Goal: Task Accomplishment & Management: Complete application form

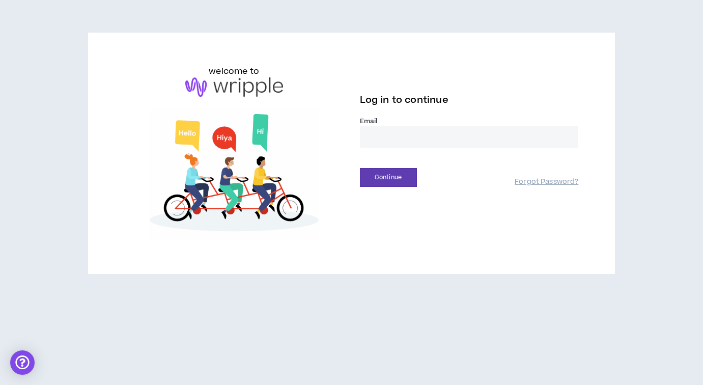
click at [405, 134] on input "email" at bounding box center [469, 137] width 219 height 22
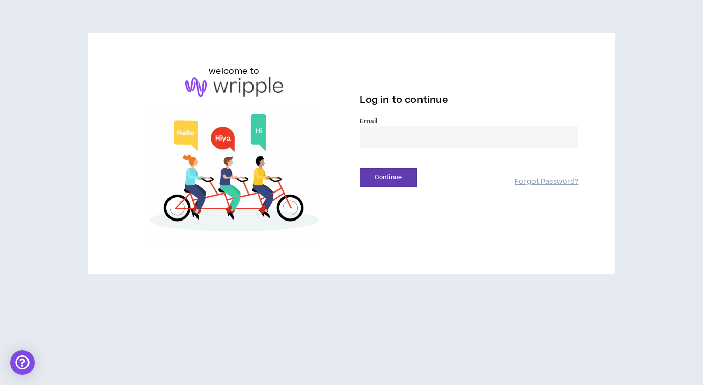
type input "**********"
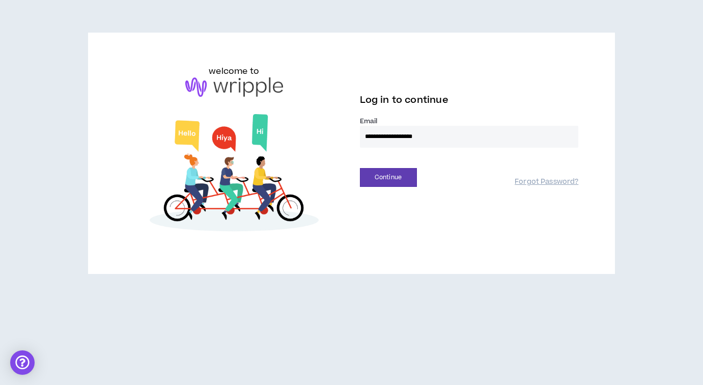
click at [421, 175] on div "Continue" at bounding box center [437, 177] width 155 height 19
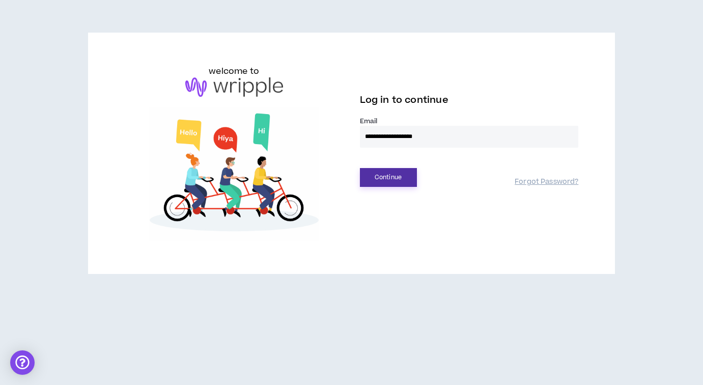
click at [405, 177] on button "Continue" at bounding box center [388, 177] width 57 height 19
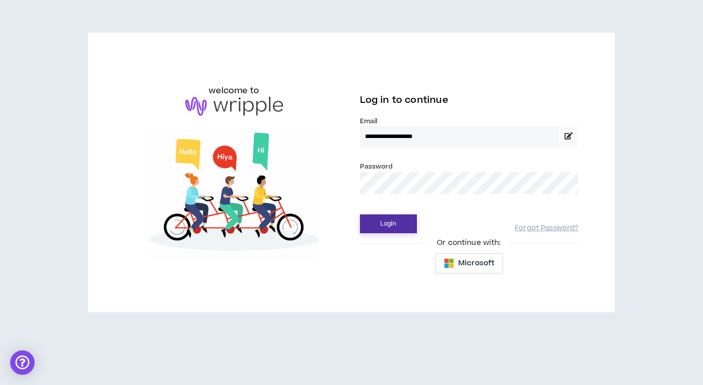
click at [393, 229] on button "Login" at bounding box center [388, 223] width 57 height 19
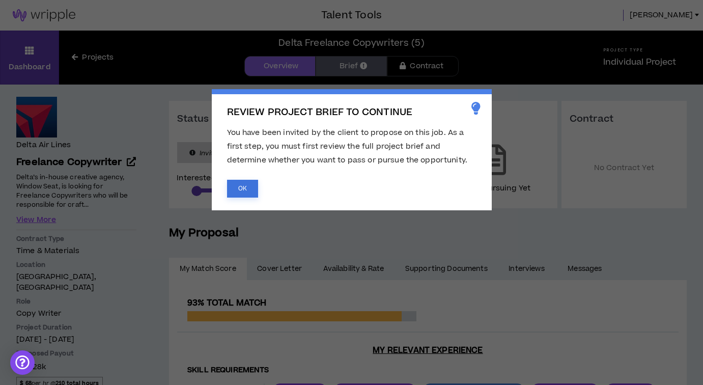
click at [245, 191] on button "OK" at bounding box center [242, 189] width 31 height 18
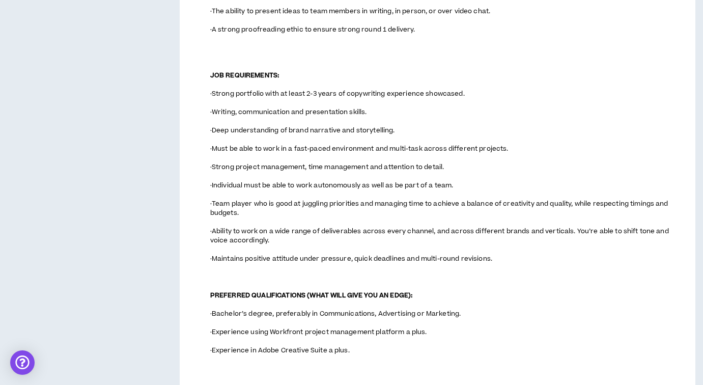
scroll to position [789, 0]
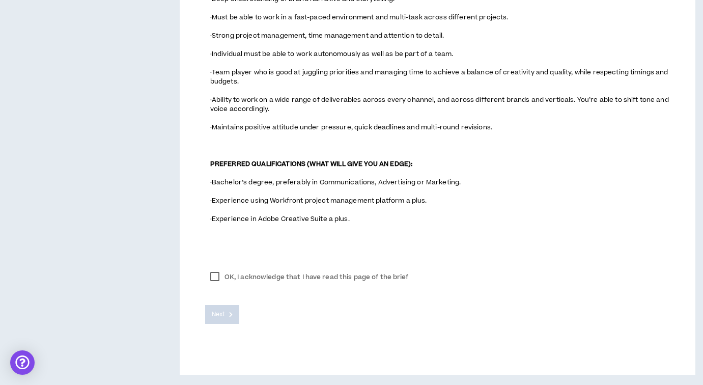
click at [212, 275] on label "OK, I acknowledge that I have read this page of the brief" at bounding box center [309, 276] width 209 height 15
click at [229, 316] on icon at bounding box center [231, 315] width 4 height 6
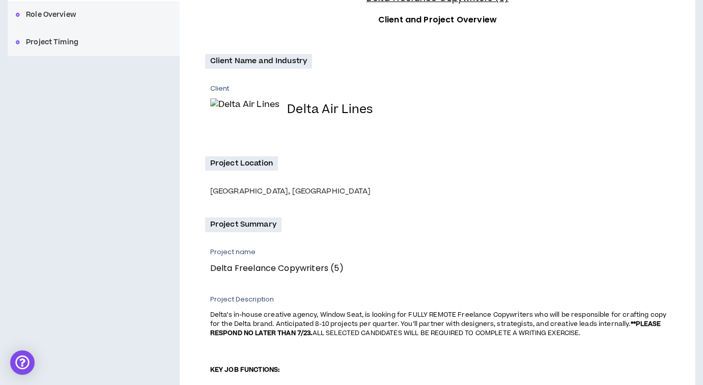
scroll to position [0, 0]
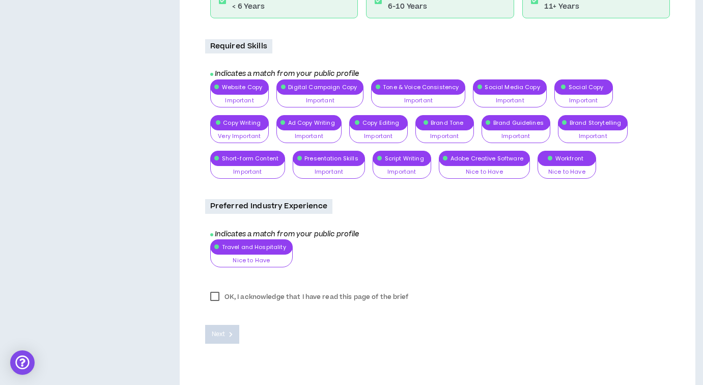
scroll to position [890, 0]
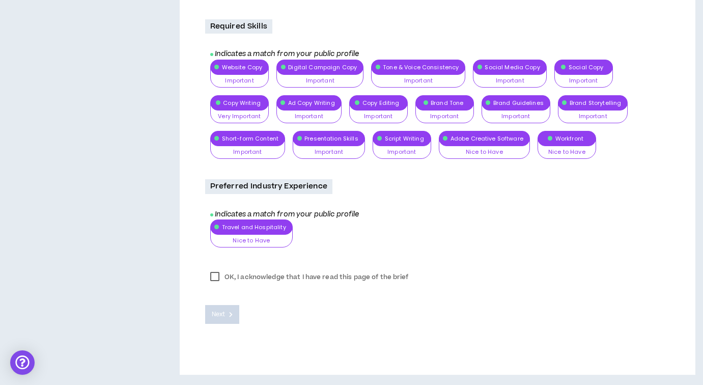
click at [218, 278] on label "OK, I acknowledge that I have read this page of the brief" at bounding box center [309, 276] width 209 height 15
click at [223, 314] on span "Next" at bounding box center [218, 315] width 13 height 10
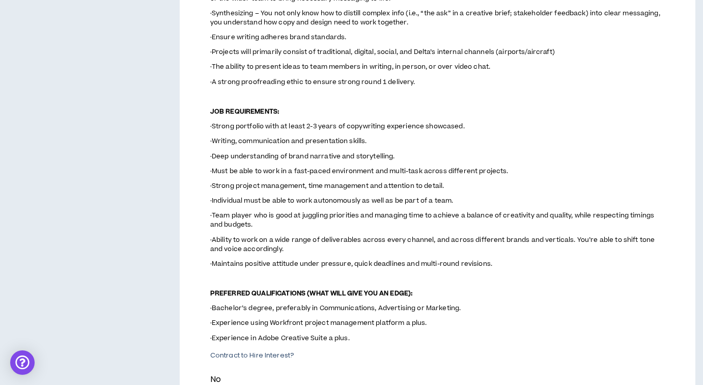
scroll to position [0, 0]
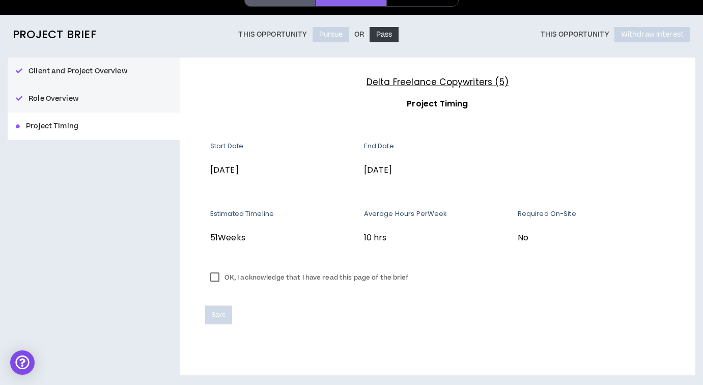
scroll to position [70, 0]
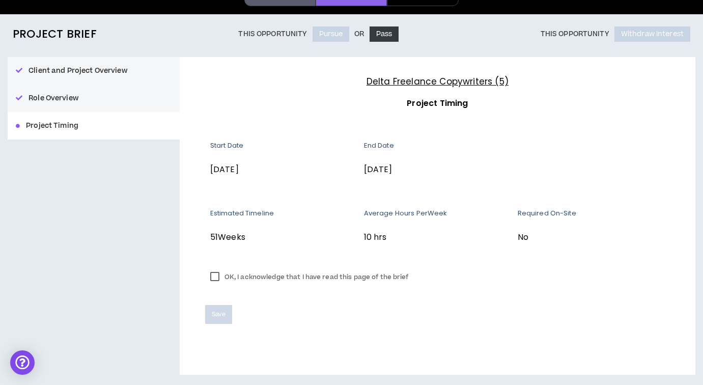
click at [214, 277] on label "OK, I acknowledge that I have read this page of the brief" at bounding box center [309, 276] width 209 height 15
click at [217, 317] on span "Save" at bounding box center [219, 315] width 14 height 10
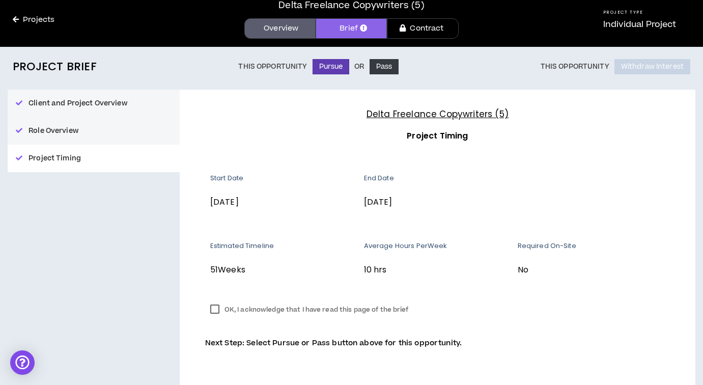
scroll to position [0, 0]
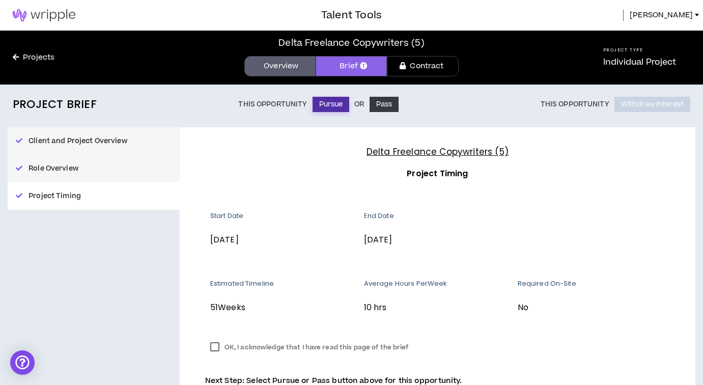
click at [335, 104] on button "Pursue" at bounding box center [331, 104] width 37 height 15
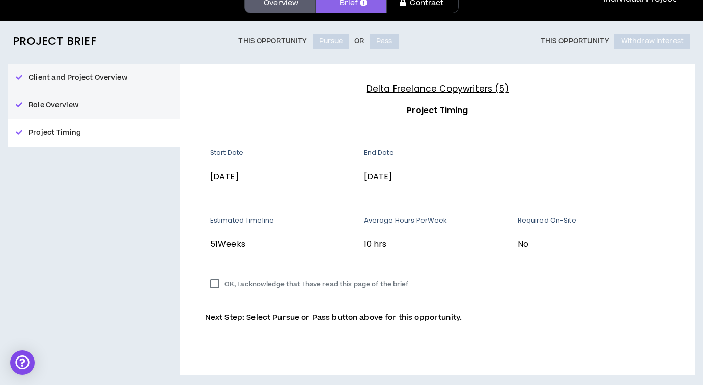
scroll to position [45, 0]
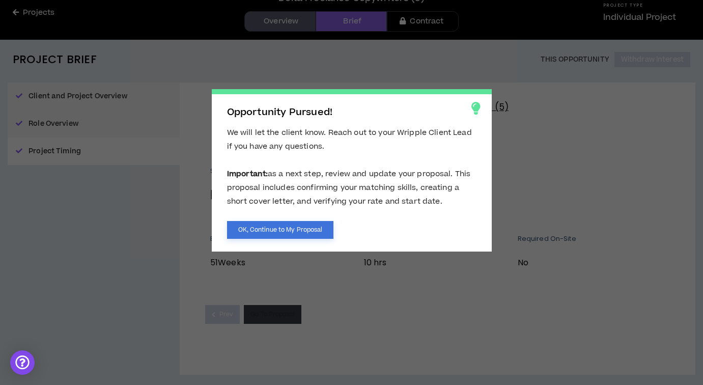
click at [304, 226] on button "OK, Continue to My Proposal" at bounding box center [280, 230] width 107 height 18
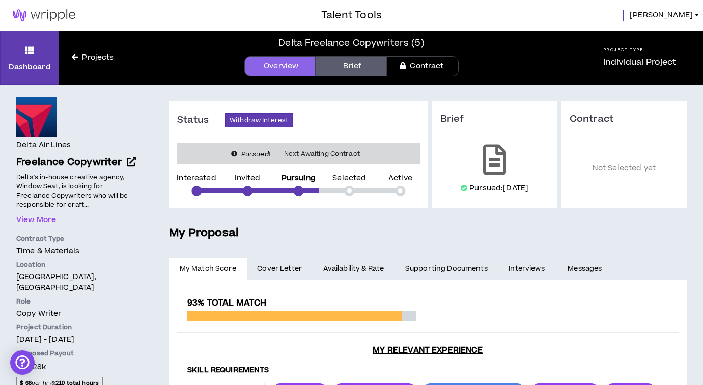
click at [276, 263] on link "Cover Letter" at bounding box center [280, 269] width 66 height 22
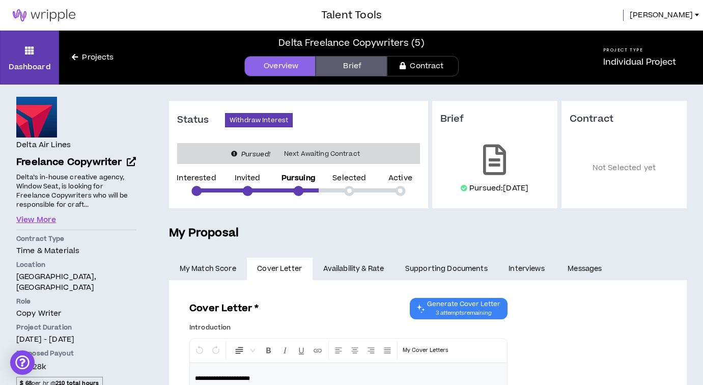
click at [349, 262] on link "Availability & Rate" at bounding box center [354, 269] width 82 height 22
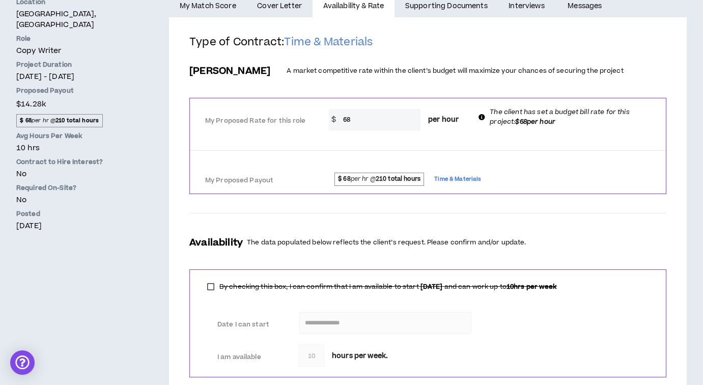
scroll to position [322, 0]
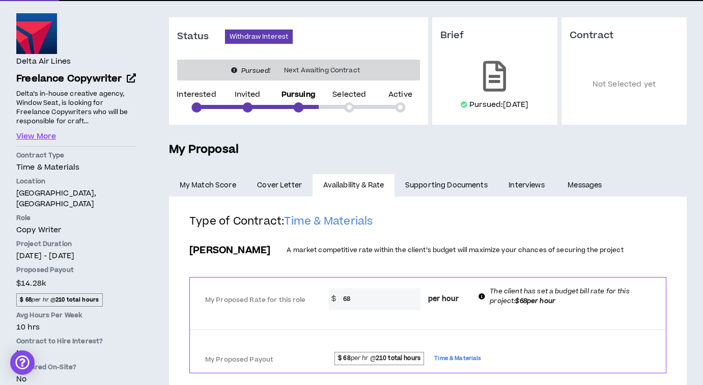
click at [428, 186] on link "Supporting Documents" at bounding box center [446, 185] width 103 height 22
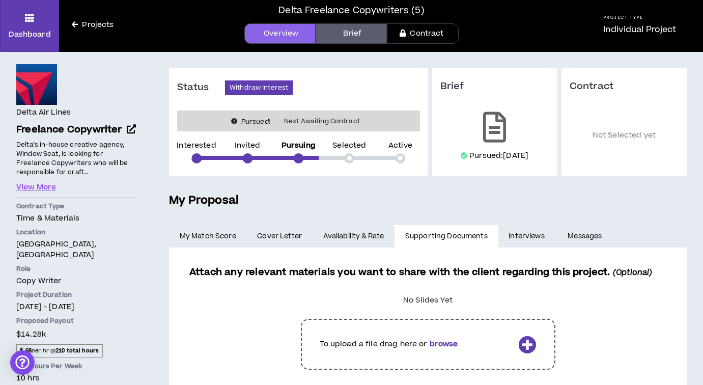
scroll to position [77, 0]
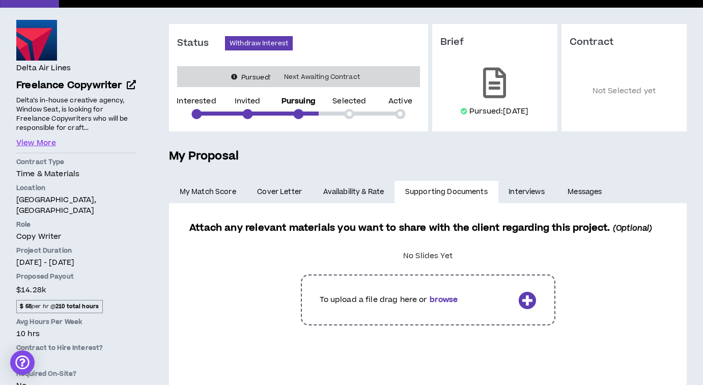
click at [526, 194] on link "Interviews" at bounding box center [527, 192] width 59 height 22
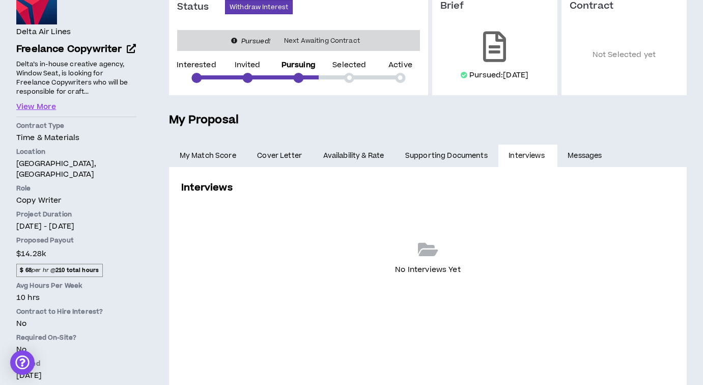
scroll to position [136, 0]
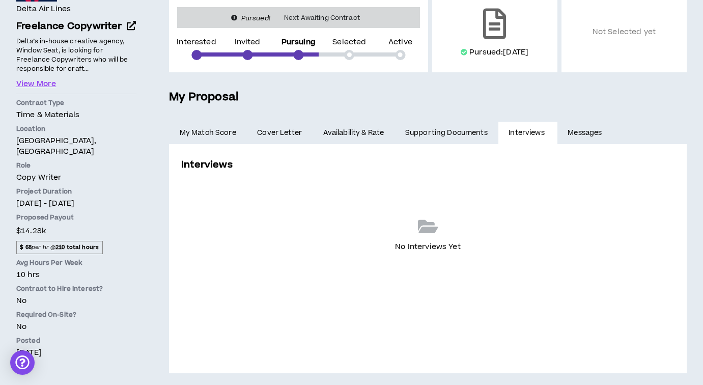
click at [585, 136] on link "Messages" at bounding box center [587, 133] width 58 height 22
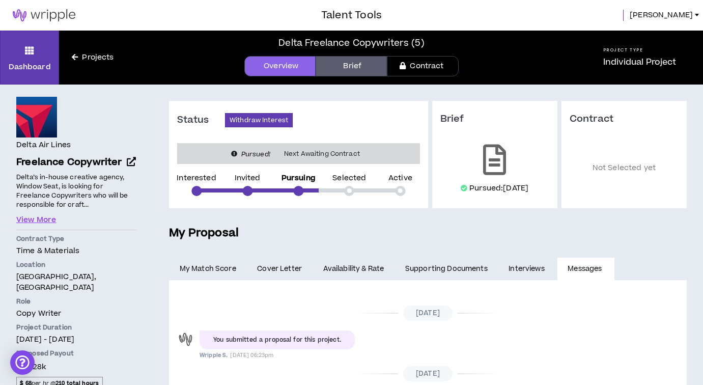
click at [434, 270] on link "Supporting Documents" at bounding box center [446, 269] width 103 height 22
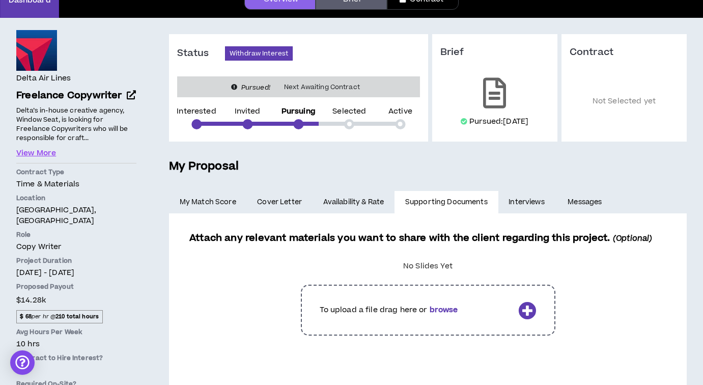
scroll to position [76, 0]
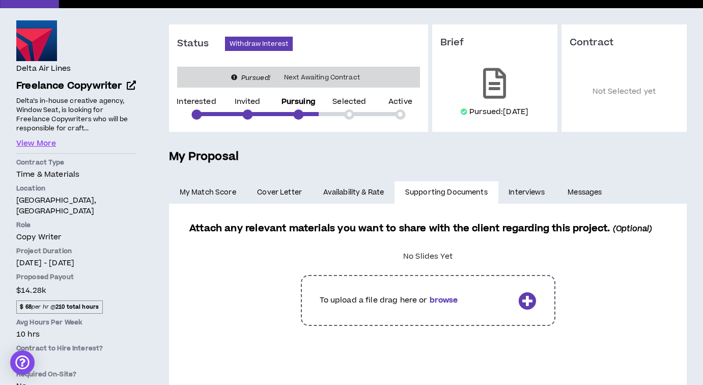
click at [522, 191] on link "Interviews" at bounding box center [527, 192] width 59 height 22
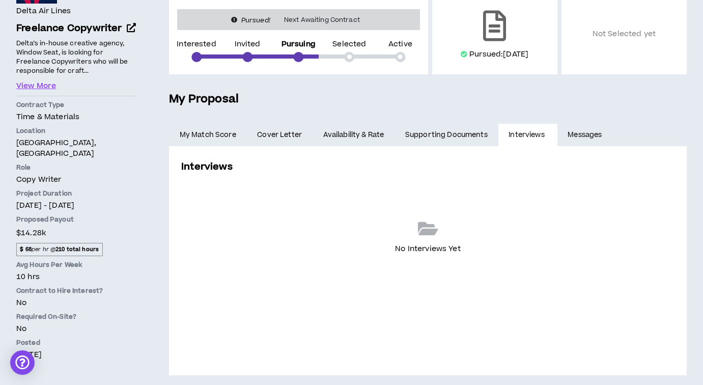
scroll to position [38, 0]
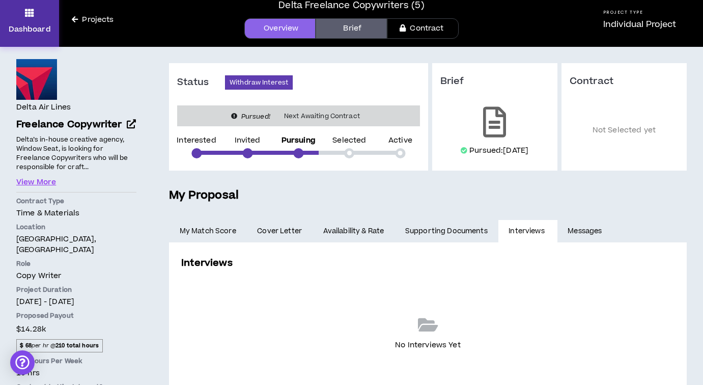
click at [30, 20] on link "Dashboard" at bounding box center [29, 20] width 59 height 54
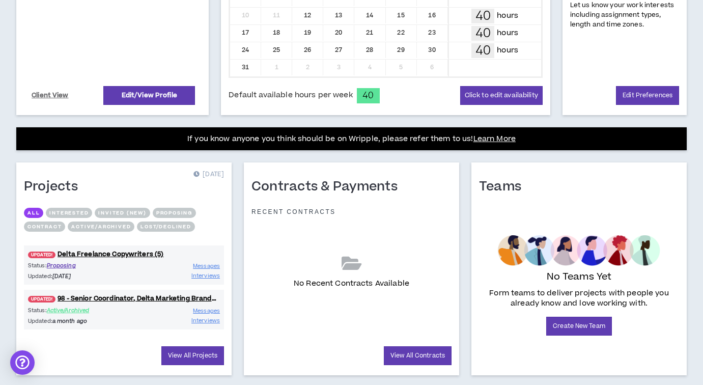
scroll to position [320, 0]
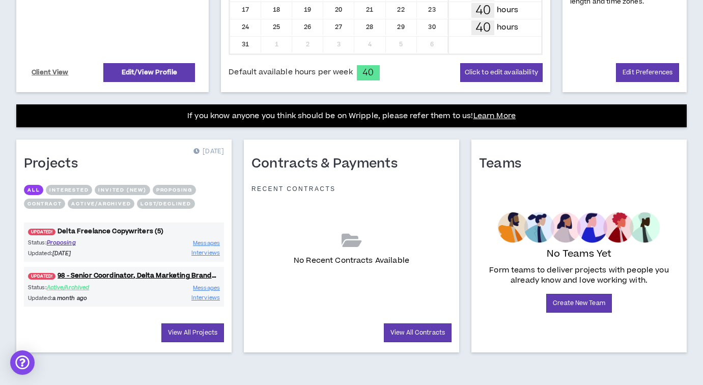
click at [101, 229] on link "UPDATED! Delta Freelance Copywriters (5)" at bounding box center [124, 232] width 200 height 10
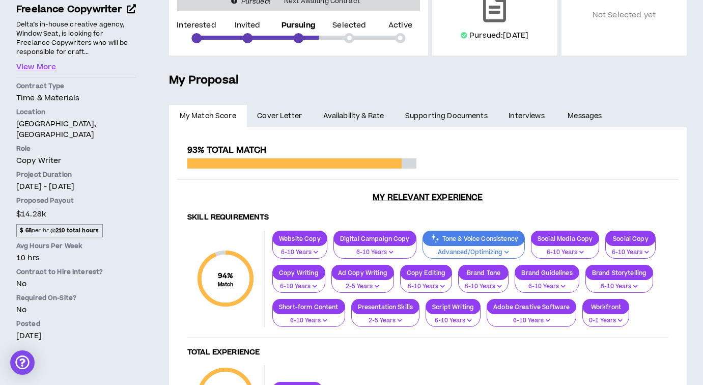
scroll to position [117, 0]
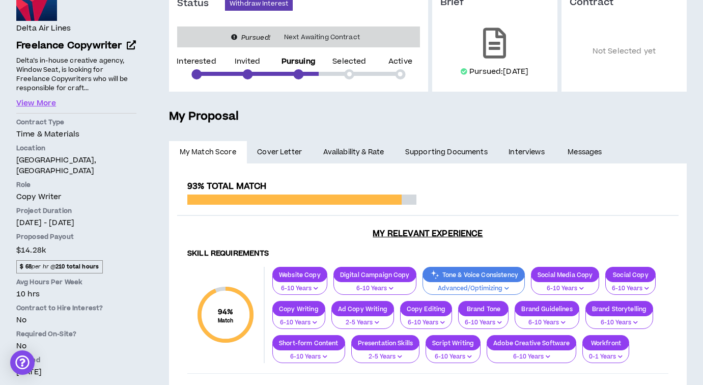
click at [432, 150] on link "Supporting Documents" at bounding box center [446, 152] width 103 height 22
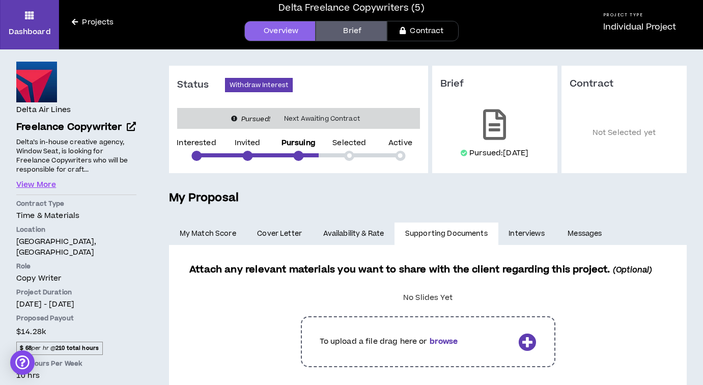
click at [207, 233] on link "My Match Score" at bounding box center [208, 234] width 78 height 22
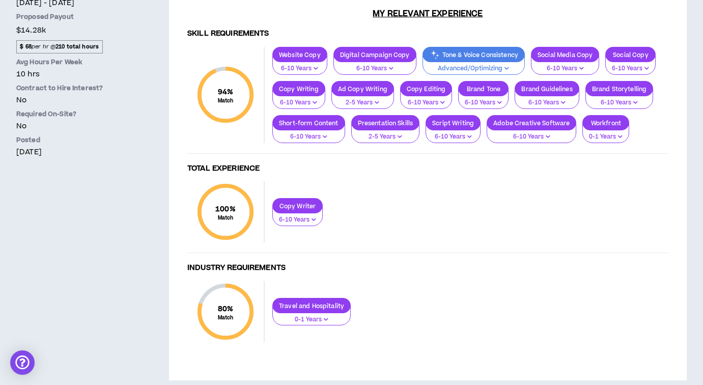
scroll to position [348, 0]
